Goal: Task Accomplishment & Management: Manage account settings

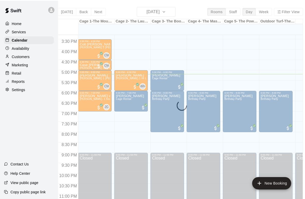
scroll to position [0, 6]
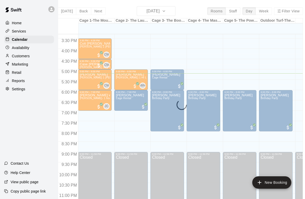
click at [20, 50] on p "Availability" at bounding box center [21, 47] width 18 height 5
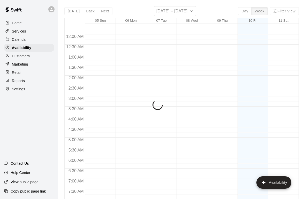
scroll to position [325, 0]
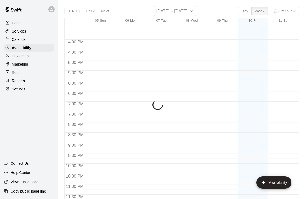
click at [18, 43] on div "Calendar" at bounding box center [29, 40] width 50 height 8
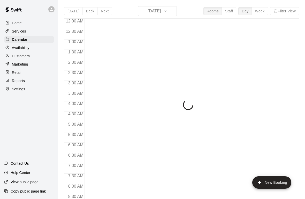
scroll to position [310, 0]
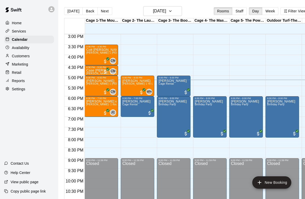
click at [133, 89] on div "[PERSON_NAME] [PERSON_NAME] 1 Hr Lesson" at bounding box center [137, 178] width 30 height 199
click at [126, 85] on icon "edit" at bounding box center [127, 85] width 6 height 6
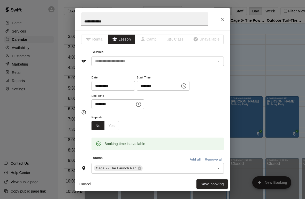
click at [138, 169] on icon at bounding box center [139, 168] width 4 height 4
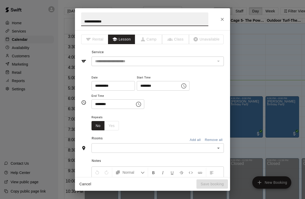
click at [111, 149] on input "text" at bounding box center [153, 148] width 121 height 6
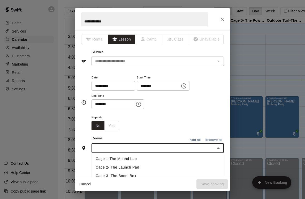
scroll to position [0, 1]
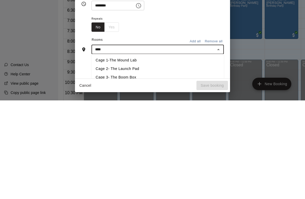
type input "****"
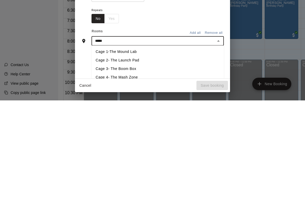
scroll to position [15, 0]
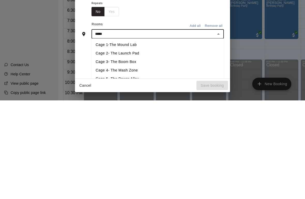
click at [107, 165] on li "Cage 4- The Mash Zone" at bounding box center [157, 169] width 132 height 9
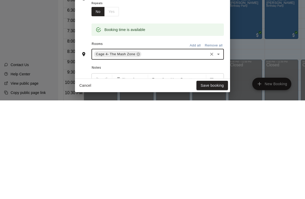
click at [205, 179] on button "Save booking" at bounding box center [211, 184] width 31 height 10
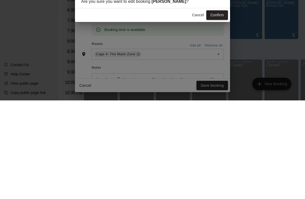
scroll to position [8, 1]
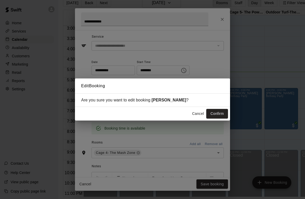
click at [215, 113] on button "Confirm" at bounding box center [217, 114] width 22 height 10
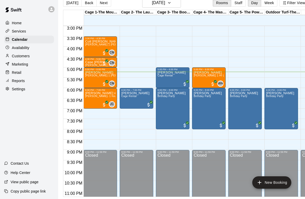
click at [169, 76] on span "Cage Rental" at bounding box center [164, 75] width 15 height 3
click at [162, 81] on icon "edit" at bounding box center [162, 79] width 5 height 5
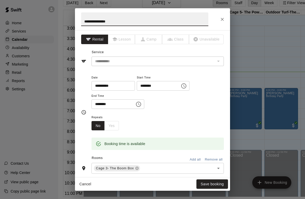
click at [219, 166] on icon "Open" at bounding box center [218, 168] width 6 height 6
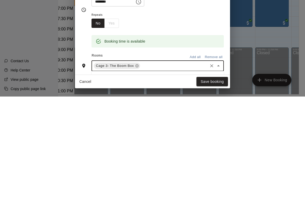
click at [209, 166] on icon "Clear" at bounding box center [211, 168] width 5 height 5
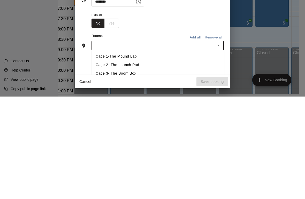
click at [114, 163] on li "Cage 2- The Launch Pad" at bounding box center [157, 167] width 132 height 9
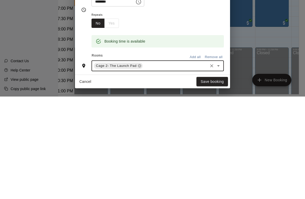
click at [206, 179] on button "Save booking" at bounding box center [211, 184] width 31 height 10
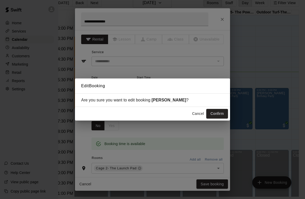
click at [214, 113] on button "Confirm" at bounding box center [217, 114] width 22 height 10
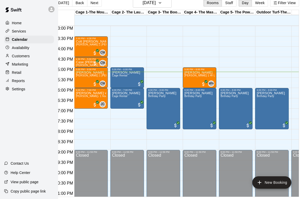
click at [198, 78] on div "[PERSON_NAME] [PERSON_NAME] 1 Hr Lesson" at bounding box center [199, 170] width 30 height 199
click at [189, 77] on icon "edit" at bounding box center [189, 76] width 5 height 5
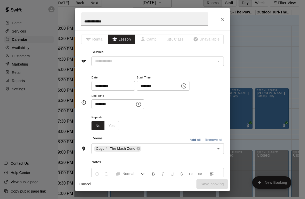
type input "**********"
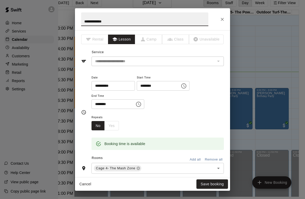
click at [218, 168] on icon "Open" at bounding box center [218, 168] width 3 height 1
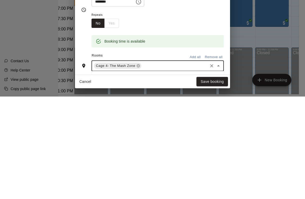
click at [211, 166] on icon "Clear" at bounding box center [211, 168] width 5 height 5
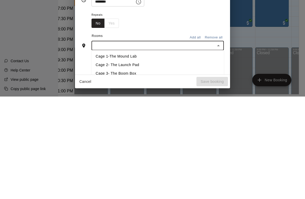
click at [109, 172] on li "Cage 3- The Boom Box" at bounding box center [157, 176] width 132 height 9
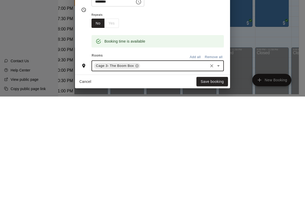
click at [208, 179] on button "Save booking" at bounding box center [211, 184] width 31 height 10
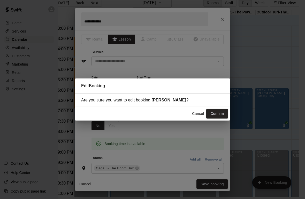
click at [214, 113] on button "Confirm" at bounding box center [217, 114] width 22 height 10
